Goal: Book appointment/travel/reservation

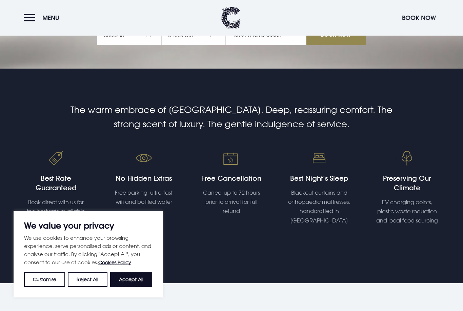
scroll to position [244, 0]
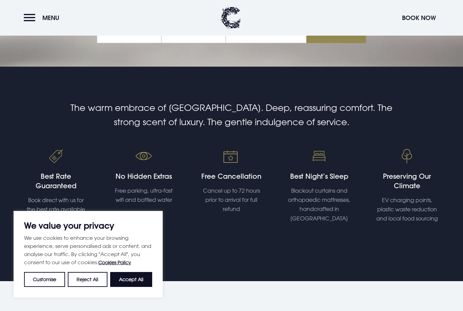
click at [133, 287] on button "Accept All" at bounding box center [131, 279] width 42 height 15
checkbox input "true"
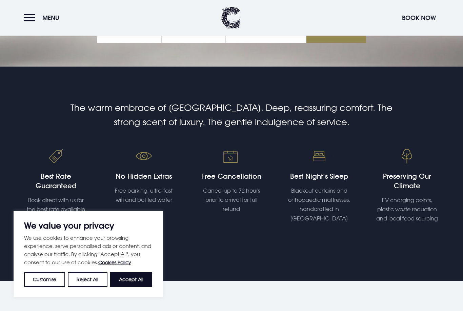
checkbox input "true"
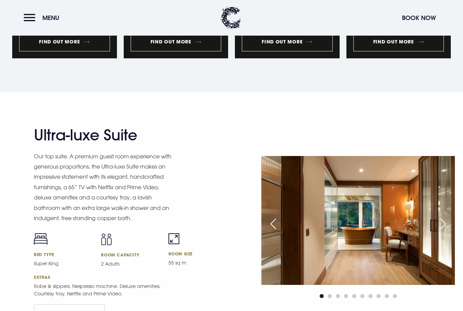
scroll to position [825, 0]
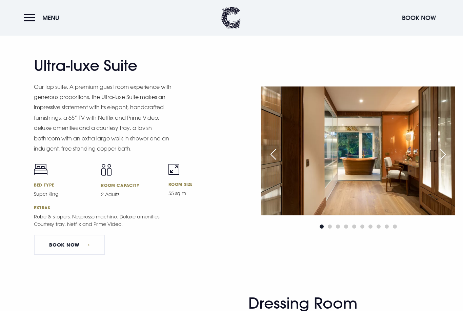
click at [444, 162] on div "Next slide" at bounding box center [442, 154] width 17 height 15
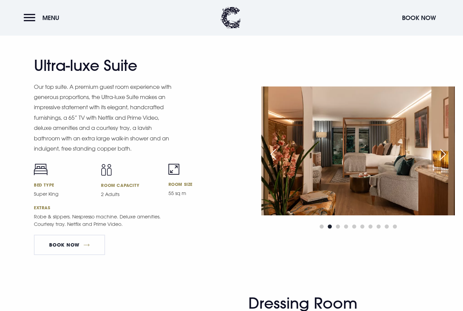
click at [444, 162] on div "Next slide" at bounding box center [442, 154] width 17 height 15
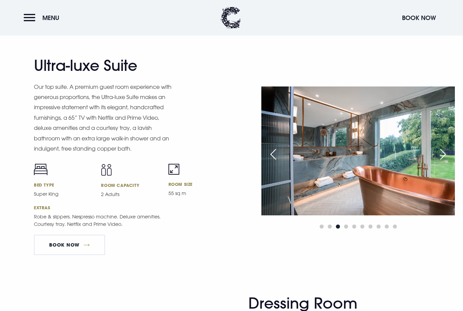
click at [439, 184] on img at bounding box center [357, 150] width 193 height 129
click at [443, 162] on div "Next slide" at bounding box center [442, 154] width 17 height 15
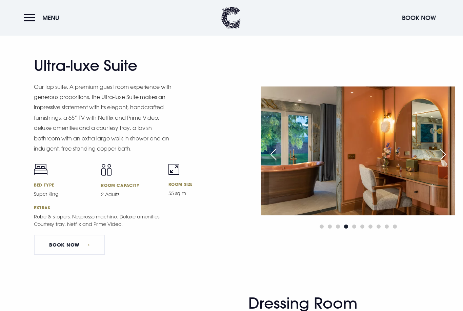
click at [446, 162] on div "Next slide" at bounding box center [442, 154] width 17 height 15
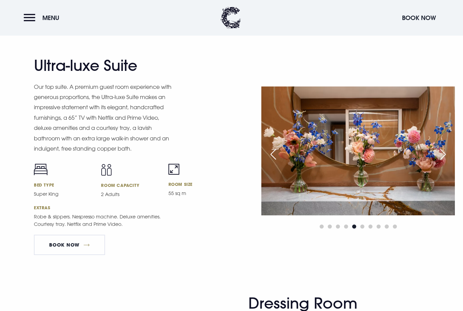
click at [445, 162] on div "Next slide" at bounding box center [442, 154] width 17 height 15
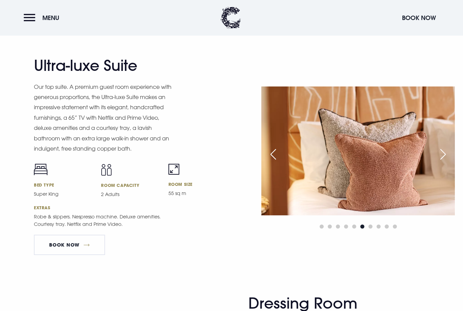
click at [443, 182] on img at bounding box center [357, 150] width 193 height 129
click at [445, 162] on div "Next slide" at bounding box center [442, 154] width 17 height 15
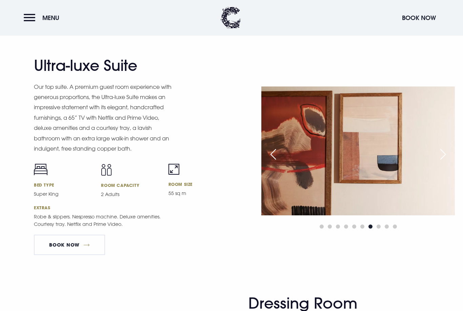
click at [443, 162] on div "Next slide" at bounding box center [442, 154] width 17 height 15
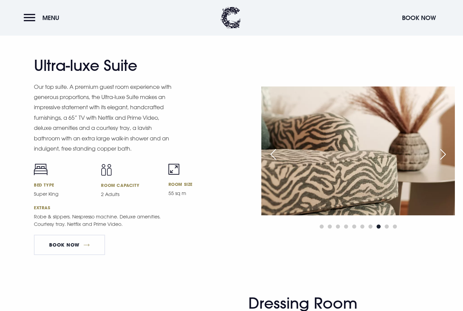
click at [441, 162] on div "Next slide" at bounding box center [442, 154] width 17 height 15
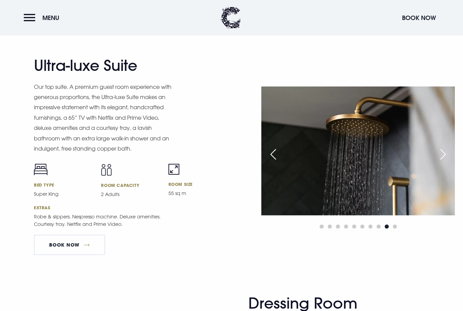
click at [440, 162] on div "Next slide" at bounding box center [442, 154] width 17 height 15
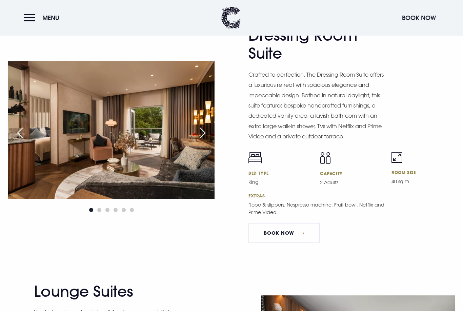
scroll to position [1091, 0]
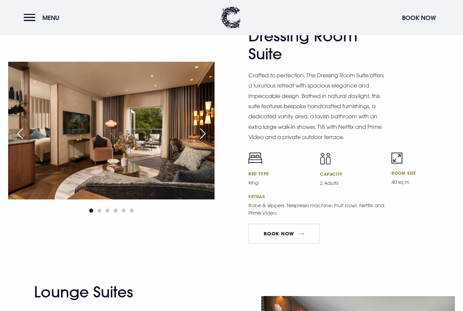
click at [207, 145] on img at bounding box center [111, 131] width 206 height 138
click at [204, 141] on div "Next slide" at bounding box center [202, 133] width 17 height 15
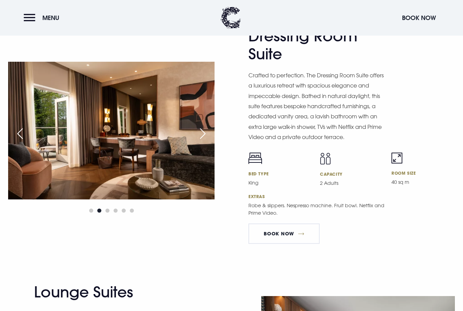
click at [210, 141] on div "Next slide" at bounding box center [202, 133] width 17 height 15
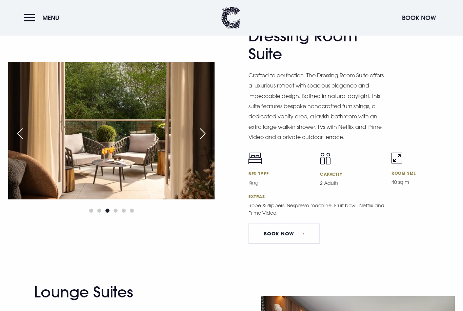
click at [206, 141] on div "Next slide" at bounding box center [202, 133] width 17 height 15
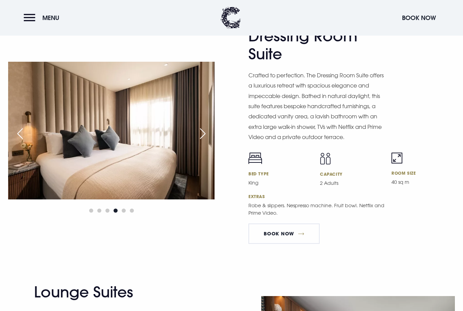
click at [208, 141] on div "Next slide" at bounding box center [202, 133] width 17 height 15
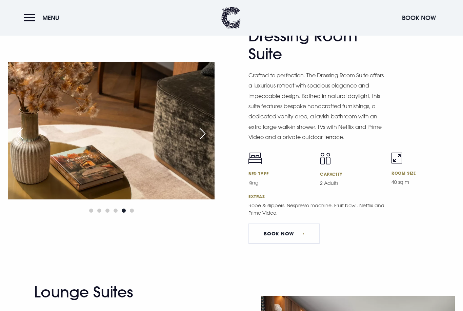
click at [207, 141] on div "Next slide" at bounding box center [202, 133] width 17 height 15
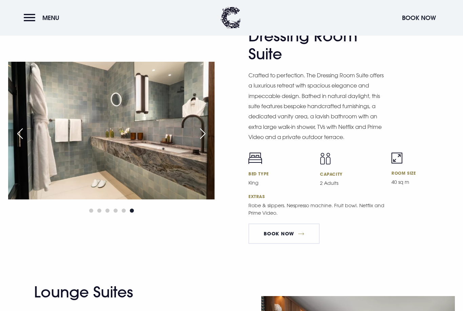
click at [207, 141] on div "Next slide" at bounding box center [202, 133] width 17 height 15
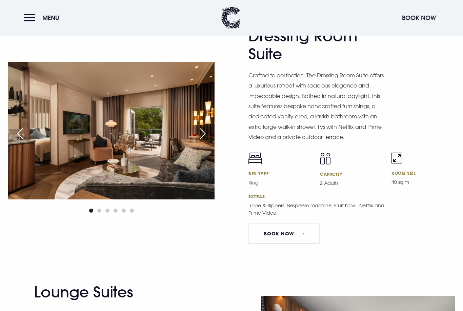
click at [207, 141] on div "Next slide" at bounding box center [202, 133] width 17 height 15
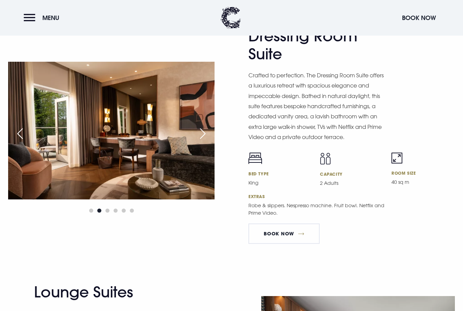
click at [205, 141] on div "Next slide" at bounding box center [202, 133] width 17 height 15
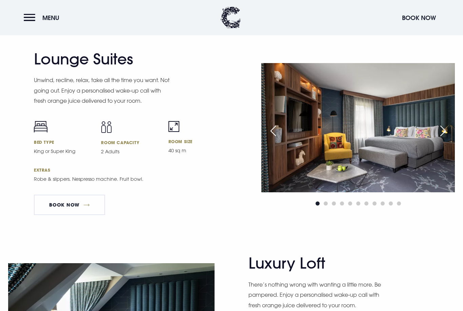
scroll to position [1326, 0]
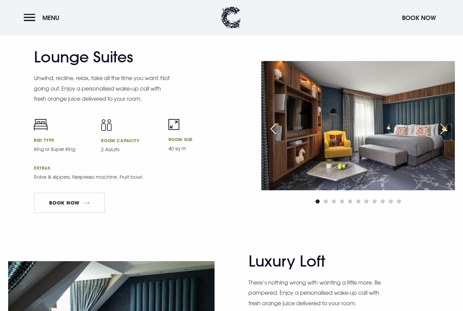
click at [447, 137] on div "Next slide" at bounding box center [442, 129] width 17 height 15
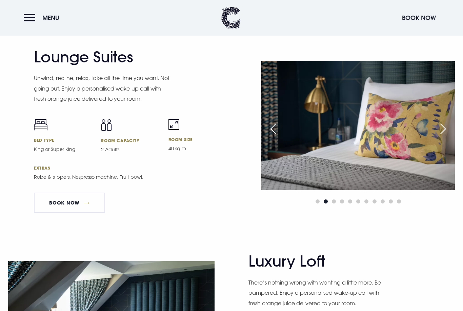
click at [451, 136] on div "Next slide" at bounding box center [442, 128] width 17 height 15
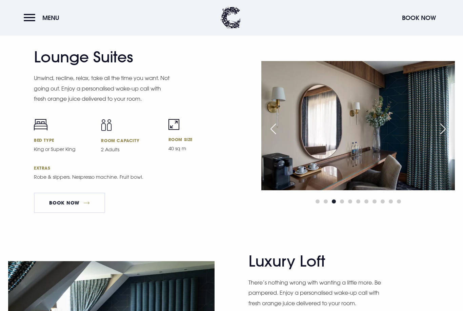
click at [445, 155] on img at bounding box center [357, 125] width 193 height 129
click at [451, 136] on div "Next slide" at bounding box center [442, 128] width 17 height 15
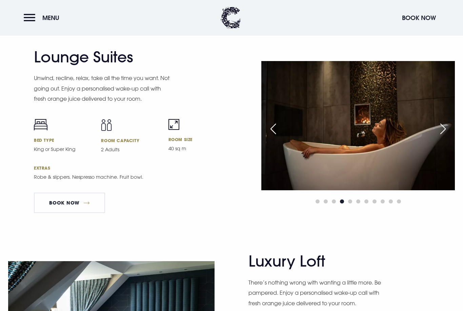
click at [445, 136] on div "Next slide" at bounding box center [442, 128] width 17 height 15
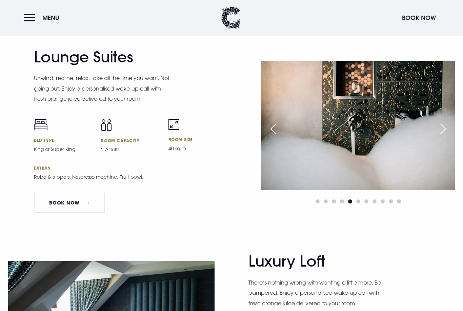
click at [449, 136] on div "Next slide" at bounding box center [442, 128] width 17 height 15
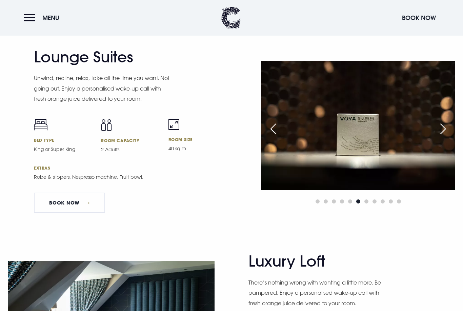
click at [451, 136] on div "Next slide" at bounding box center [442, 128] width 17 height 15
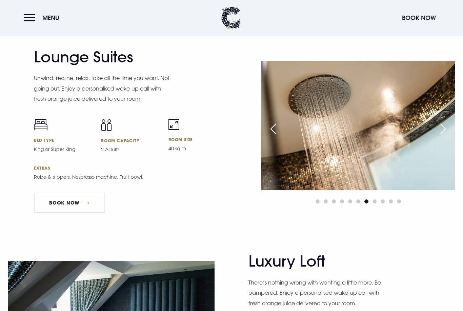
click at [451, 136] on div "Next slide" at bounding box center [442, 128] width 17 height 15
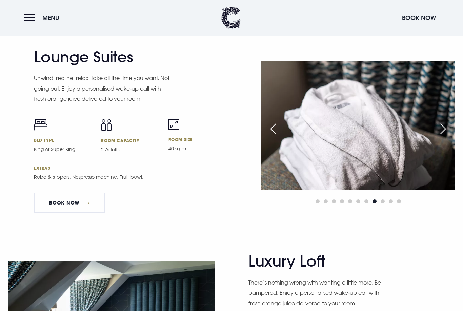
click at [451, 136] on div "Next slide" at bounding box center [442, 128] width 17 height 15
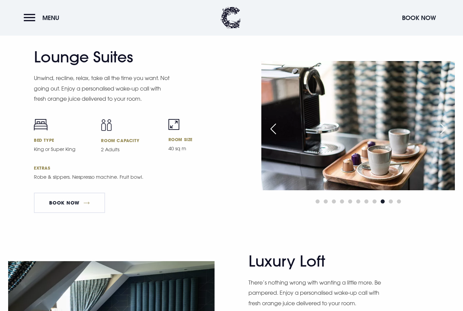
click at [451, 136] on div "Next slide" at bounding box center [442, 128] width 17 height 15
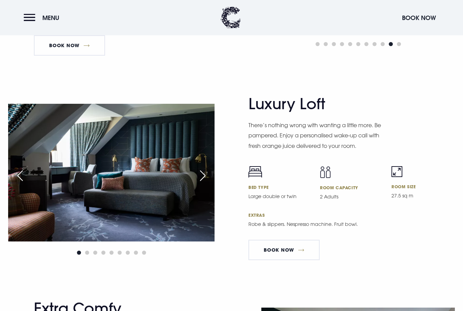
scroll to position [1502, 0]
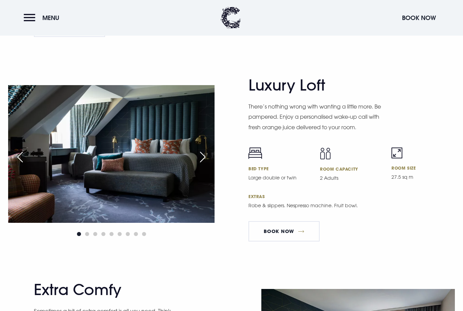
click at [203, 186] on img at bounding box center [111, 154] width 206 height 138
click at [202, 164] on div "Next slide" at bounding box center [202, 156] width 17 height 15
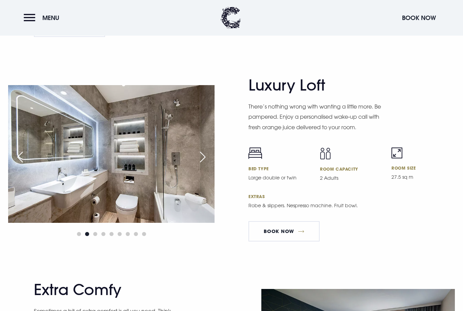
click at [209, 164] on div "Next slide" at bounding box center [202, 156] width 17 height 15
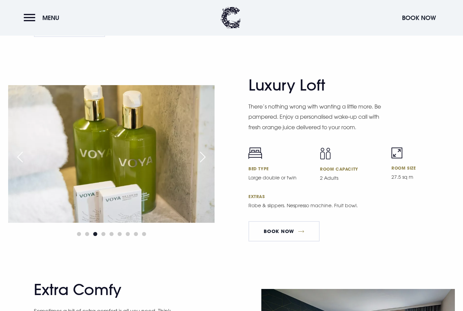
click at [211, 164] on div "Next slide" at bounding box center [202, 156] width 17 height 15
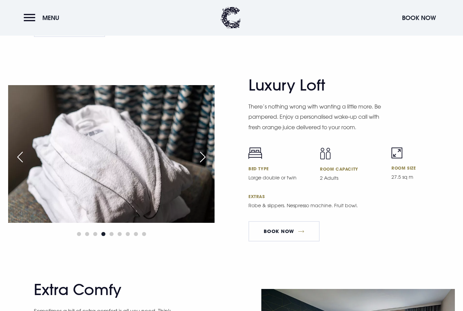
click at [210, 164] on div "Next slide" at bounding box center [202, 156] width 17 height 15
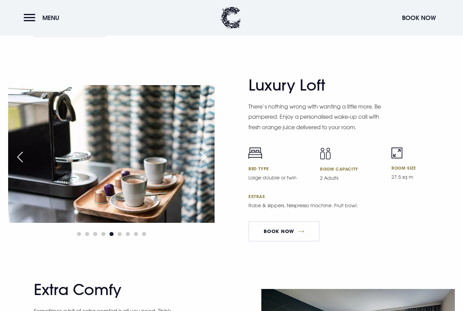
click at [210, 164] on div "Next slide" at bounding box center [202, 156] width 17 height 15
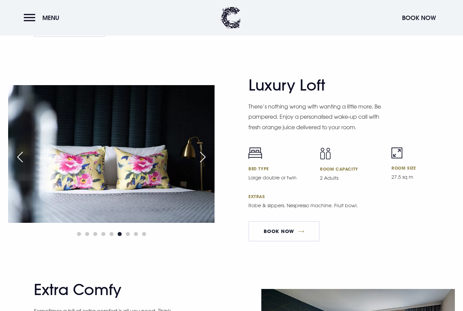
click at [210, 164] on div "Next slide" at bounding box center [202, 156] width 17 height 15
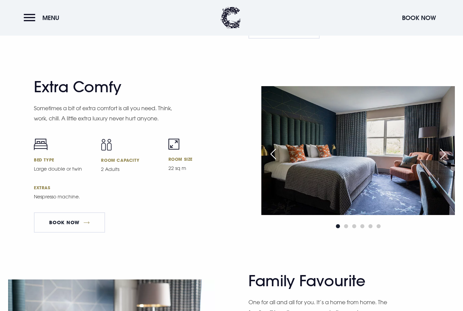
scroll to position [1723, 0]
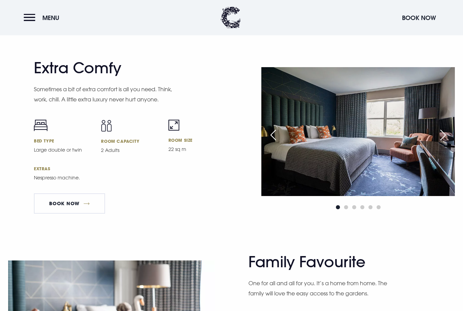
click at [444, 143] on div "Next slide" at bounding box center [442, 135] width 17 height 15
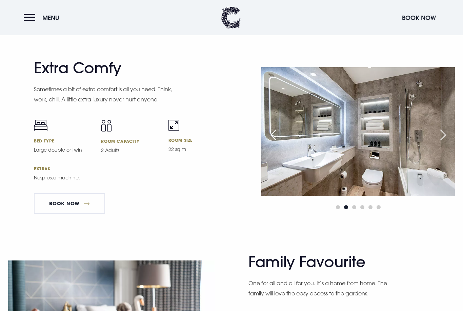
scroll to position [1724, 0]
click at [443, 142] on div "Next slide" at bounding box center [442, 134] width 17 height 15
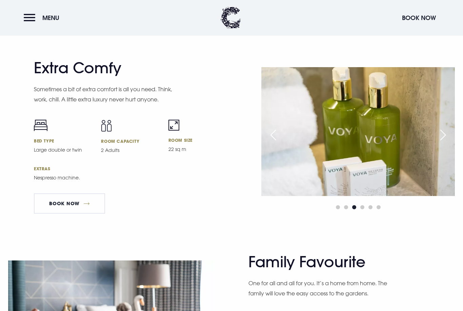
click at [447, 142] on div "Next slide" at bounding box center [442, 134] width 17 height 15
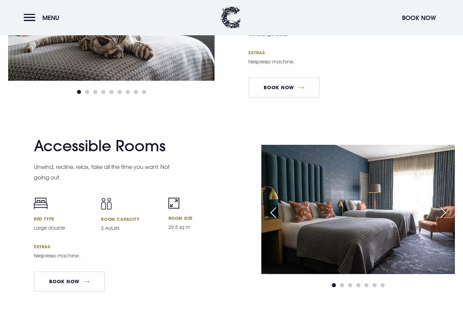
scroll to position [2077, 0]
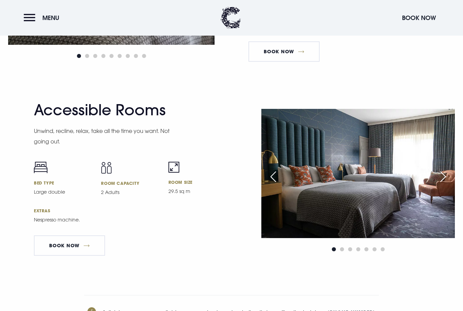
click at [445, 184] on div "Next slide" at bounding box center [442, 176] width 17 height 15
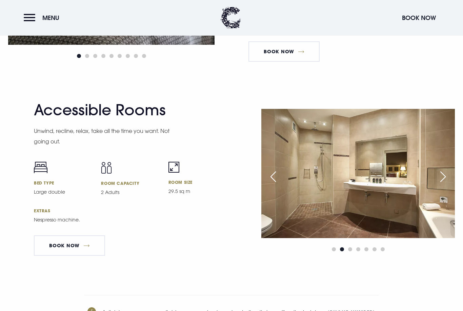
click at [449, 184] on div "Next slide" at bounding box center [442, 176] width 17 height 15
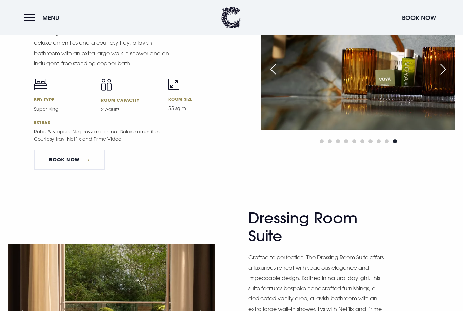
scroll to position [921, 0]
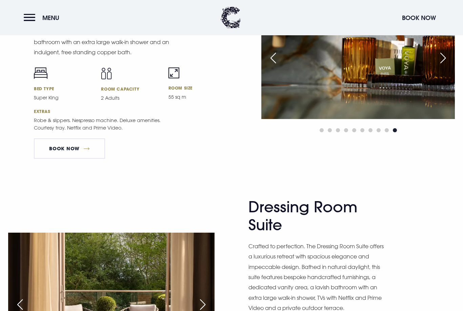
click at [69, 159] on link "Book Now" at bounding box center [69, 149] width 71 height 20
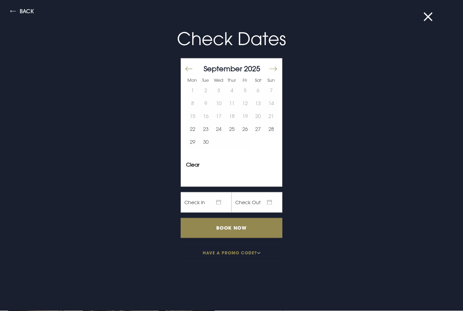
scroll to position [921, 0]
click at [271, 68] on button "Move forward to switch to the next month." at bounding box center [273, 69] width 8 height 14
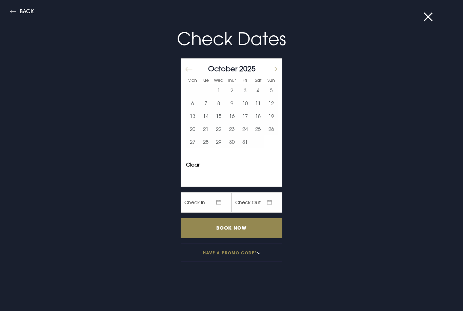
click at [276, 66] on button "Move forward to switch to the next month." at bounding box center [273, 69] width 8 height 14
click at [276, 68] on button "Move forward to switch to the next month." at bounding box center [273, 69] width 8 height 14
click at [194, 90] on button "1" at bounding box center [192, 90] width 13 height 13
click at [209, 89] on button "2" at bounding box center [205, 90] width 13 height 13
click at [250, 236] on input "Book Now" at bounding box center [232, 228] width 102 height 20
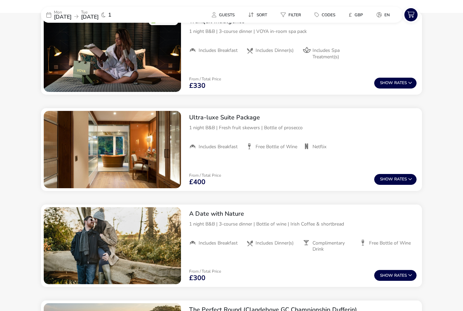
scroll to position [468, 0]
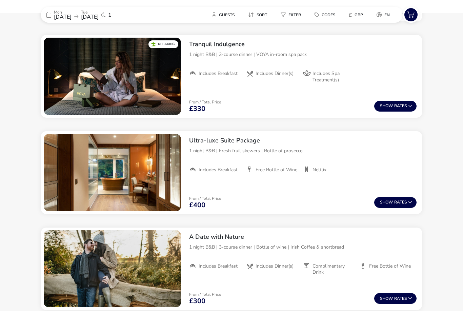
click at [412, 205] on button "Show Rates" at bounding box center [395, 202] width 42 height 11
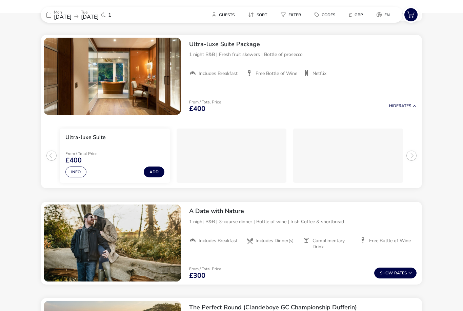
scroll to position [565, 0]
click at [81, 175] on button "Info" at bounding box center [75, 171] width 21 height 11
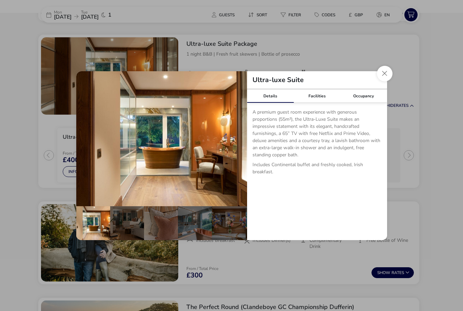
scroll to position [0, 0]
click at [131, 230] on div "details" at bounding box center [127, 223] width 34 height 34
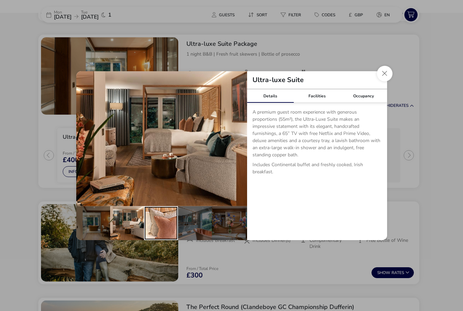
click at [160, 226] on div "details" at bounding box center [161, 223] width 34 height 34
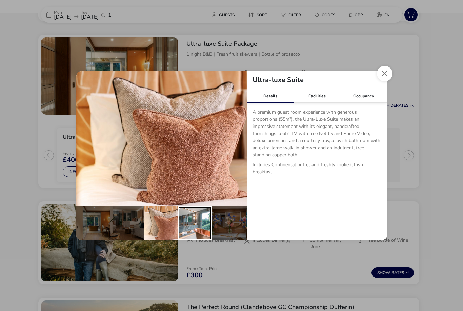
click at [192, 224] on div "details" at bounding box center [195, 223] width 34 height 34
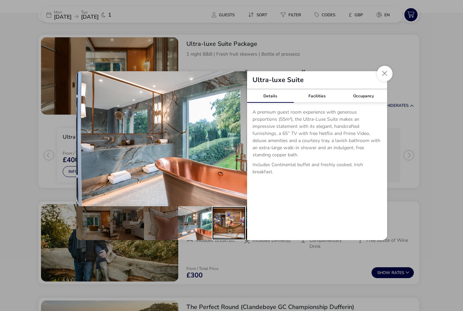
click at [227, 228] on div "details" at bounding box center [229, 223] width 34 height 34
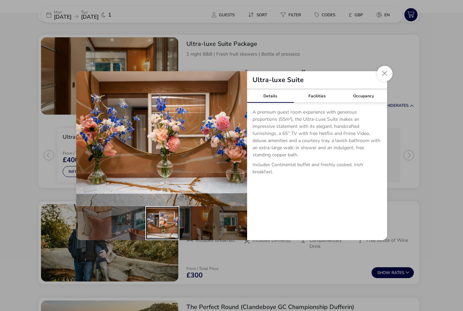
scroll to position [0, 66]
click at [204, 229] on div "details" at bounding box center [196, 223] width 34 height 34
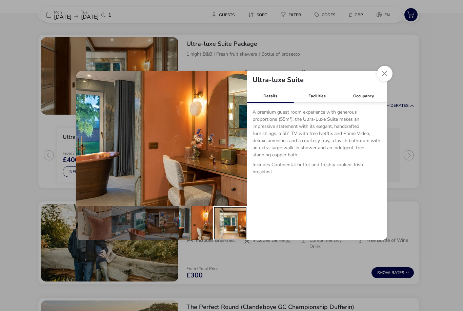
click at [233, 224] on div "details" at bounding box center [230, 223] width 34 height 34
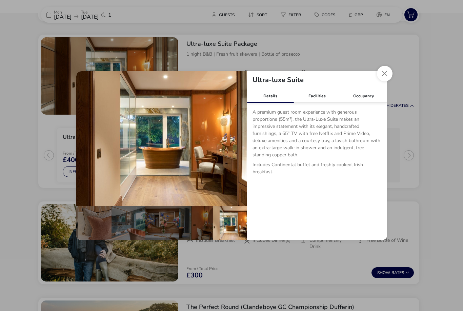
click at [329, 99] on div "Facilities" at bounding box center [316, 96] width 47 height 14
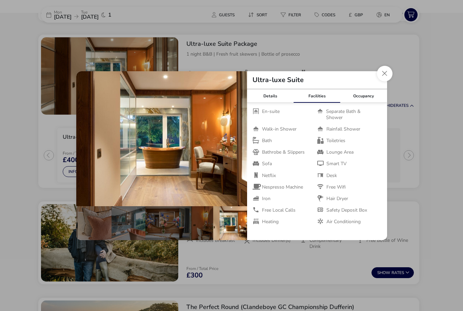
click at [371, 97] on div "Occupancy" at bounding box center [363, 96] width 47 height 14
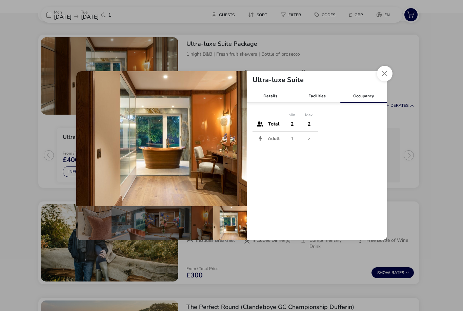
click at [389, 76] on button "Close dialog" at bounding box center [385, 74] width 16 height 16
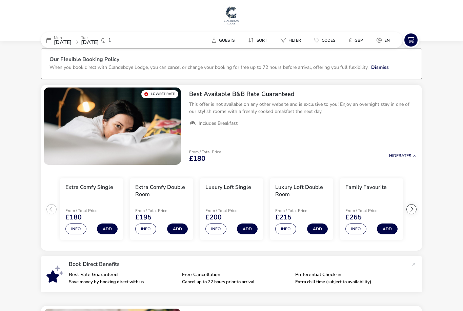
scroll to position [0, 0]
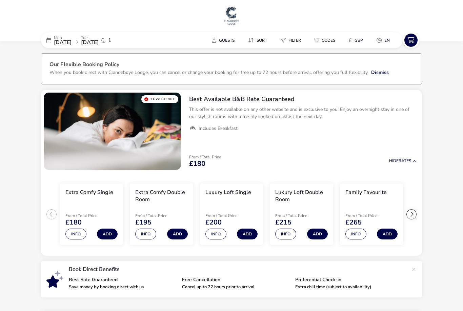
click at [68, 42] on span "[DATE]" at bounding box center [63, 42] width 18 height 7
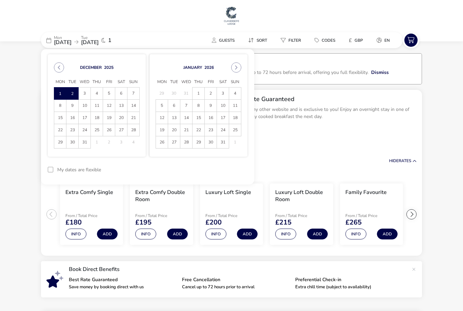
click at [60, 66] on icon "Previous Month" at bounding box center [59, 67] width 5 height 5
click at [135, 144] on span "30" at bounding box center [133, 142] width 12 height 12
click at [163, 94] on span "1" at bounding box center [161, 94] width 11 height 12
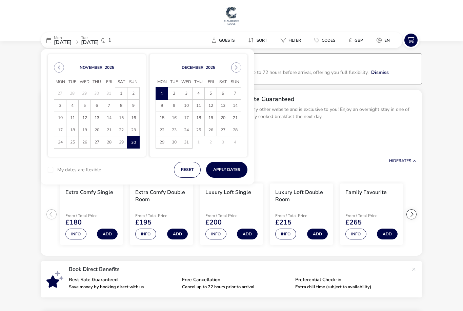
click at [231, 169] on button "Apply Dates" at bounding box center [226, 170] width 41 height 16
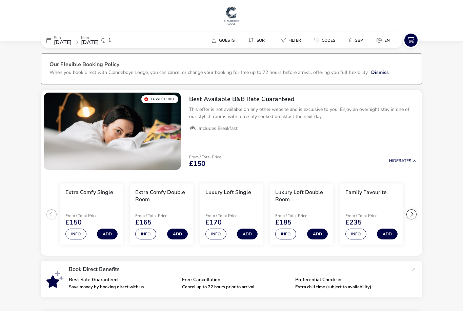
click at [71, 41] on span "[DATE]" at bounding box center [63, 42] width 18 height 7
click at [99, 44] on span "[DATE]" at bounding box center [90, 42] width 18 height 7
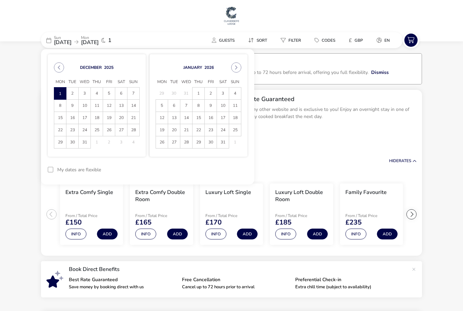
click at [59, 96] on span "1" at bounding box center [60, 94] width 11 height 12
click at [75, 95] on span "2" at bounding box center [72, 93] width 12 height 12
click at [234, 174] on button "Apply Dates" at bounding box center [226, 170] width 41 height 16
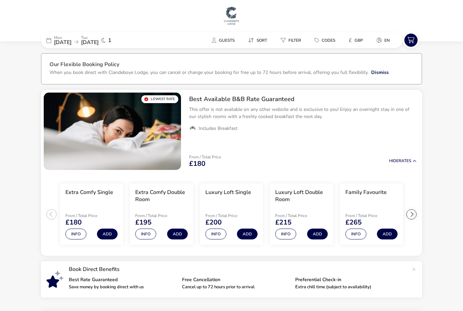
click at [416, 213] on div at bounding box center [411, 214] width 10 height 10
click at [415, 212] on div at bounding box center [411, 214] width 10 height 10
click at [415, 215] on div at bounding box center [411, 214] width 10 height 10
click at [415, 217] on ul "Extra Comfy Single From / Total Price £180 Info Add Extra Comfy Double Room Fro…" at bounding box center [231, 213] width 381 height 83
click at [357, 236] on button "Info" at bounding box center [355, 233] width 21 height 11
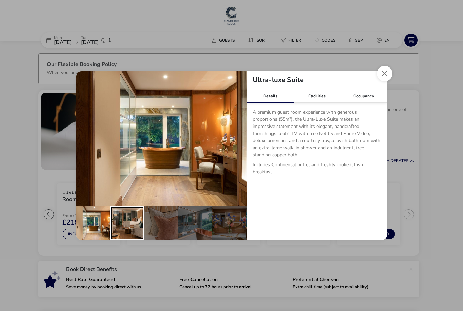
click at [127, 224] on div "details" at bounding box center [127, 223] width 34 height 34
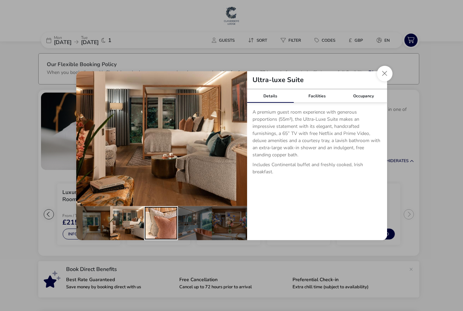
click at [164, 224] on div "details" at bounding box center [161, 223] width 34 height 34
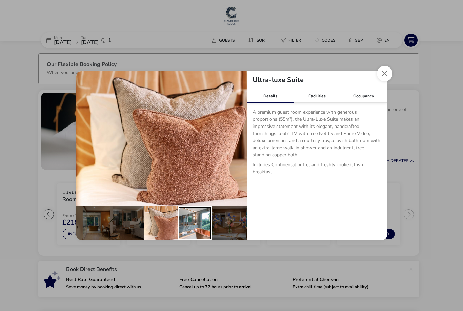
click at [205, 225] on div "details" at bounding box center [195, 223] width 34 height 34
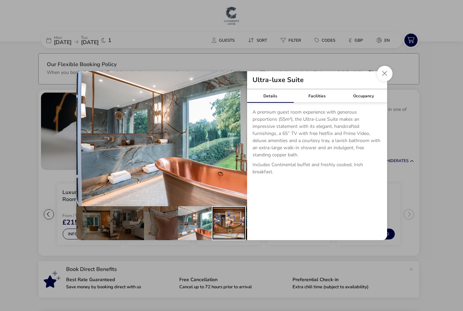
click at [231, 228] on div "details" at bounding box center [229, 223] width 34 height 34
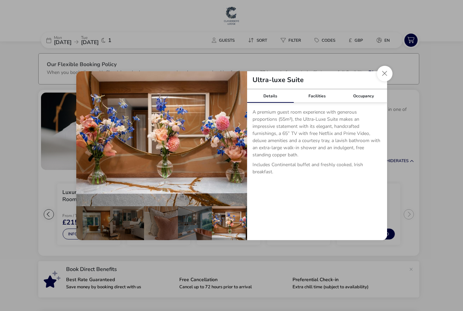
click at [314, 99] on div "Facilities" at bounding box center [316, 96] width 47 height 14
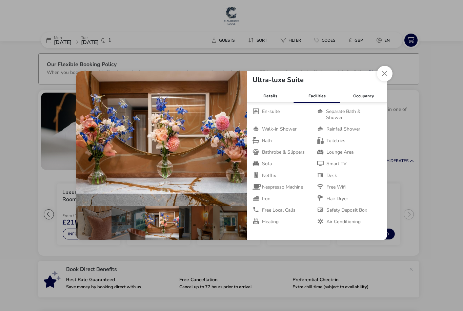
click at [374, 93] on div "Occupancy" at bounding box center [363, 96] width 47 height 14
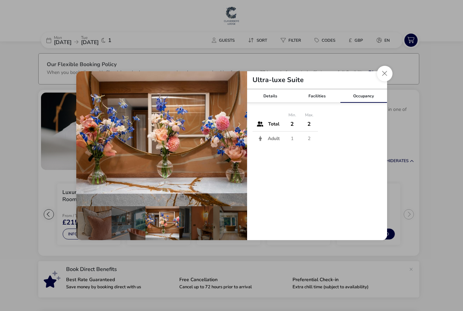
click at [279, 97] on div "Details" at bounding box center [270, 96] width 47 height 14
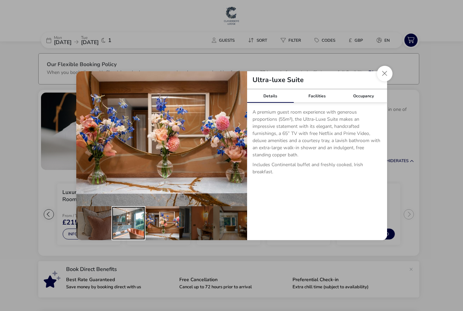
click at [124, 227] on div "details" at bounding box center [128, 223] width 34 height 34
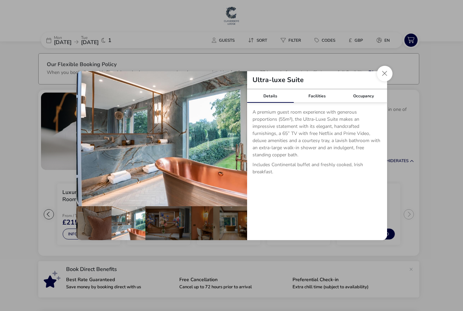
click at [92, 225] on div "details" at bounding box center [95, 223] width 34 height 34
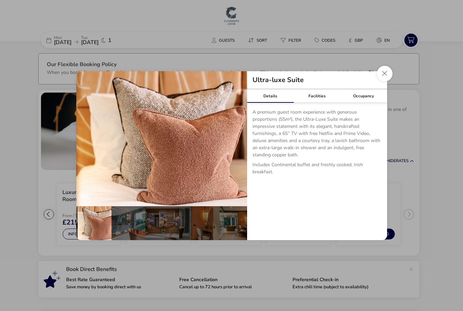
click at [341, 93] on div "Occupancy" at bounding box center [363, 96] width 47 height 14
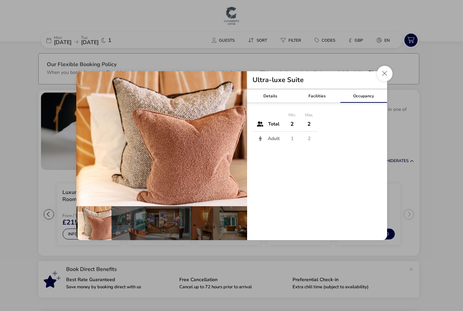
click at [334, 101] on div "Facilities" at bounding box center [316, 96] width 47 height 14
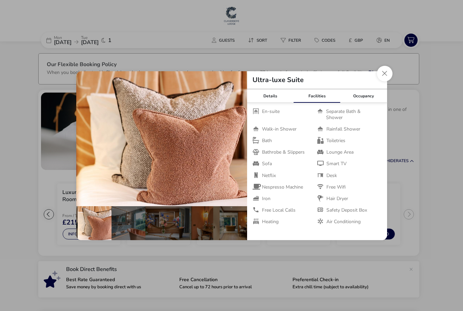
click at [388, 73] on button "Close dialog" at bounding box center [385, 74] width 16 height 16
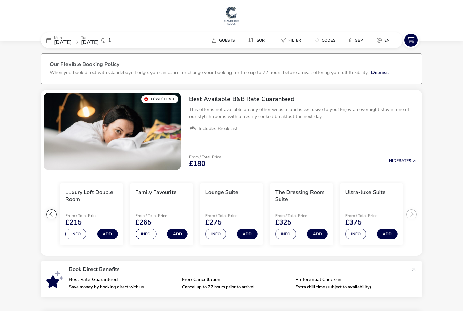
click at [237, 25] on img at bounding box center [231, 15] width 17 height 20
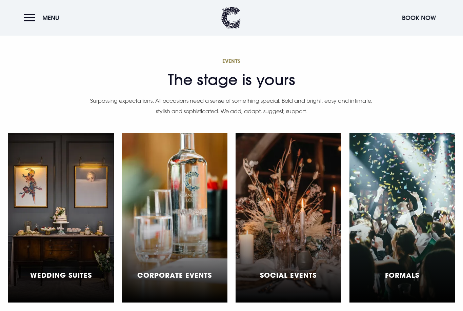
scroll to position [1882, 0]
click at [82, 245] on div "Wedding Suites" at bounding box center [61, 217] width 106 height 169
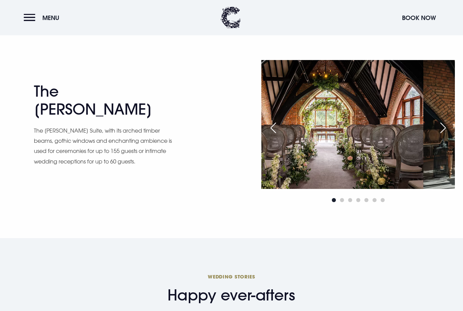
scroll to position [1001, 0]
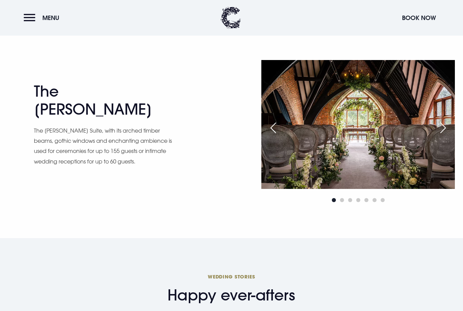
click at [344, 189] on img at bounding box center [357, 124] width 193 height 129
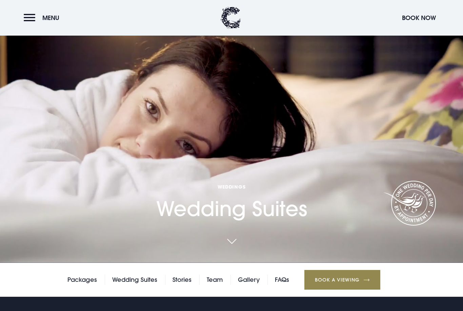
scroll to position [0, 0]
